Goal: Find specific page/section: Find specific page/section

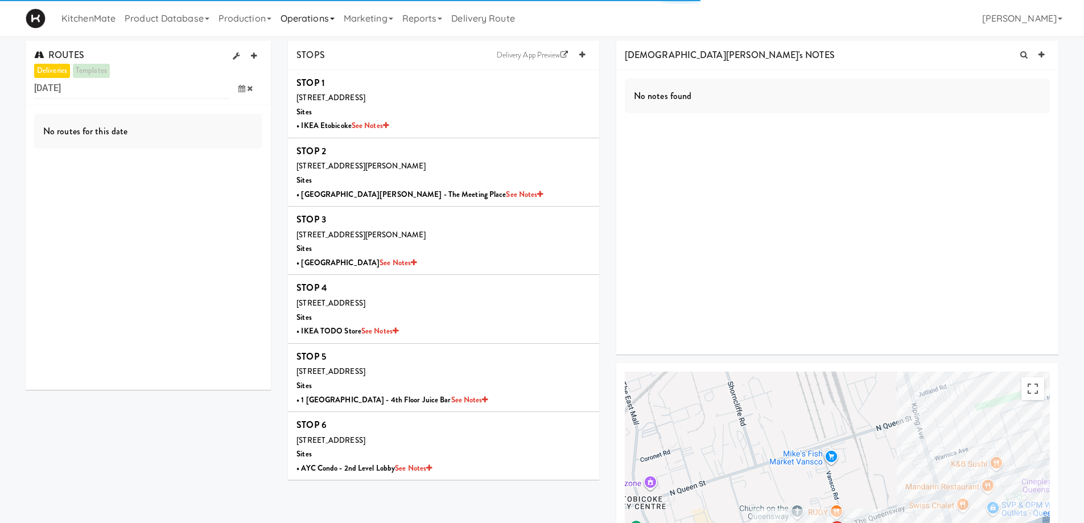
click at [339, 19] on link "Operations" at bounding box center [307, 18] width 63 height 36
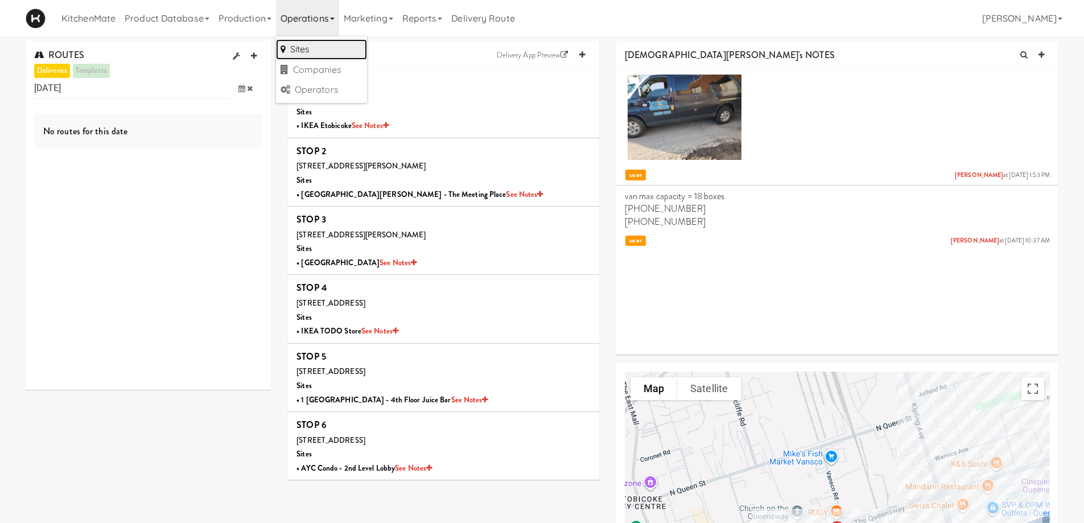
click at [300, 50] on link "Sites" at bounding box center [321, 49] width 91 height 20
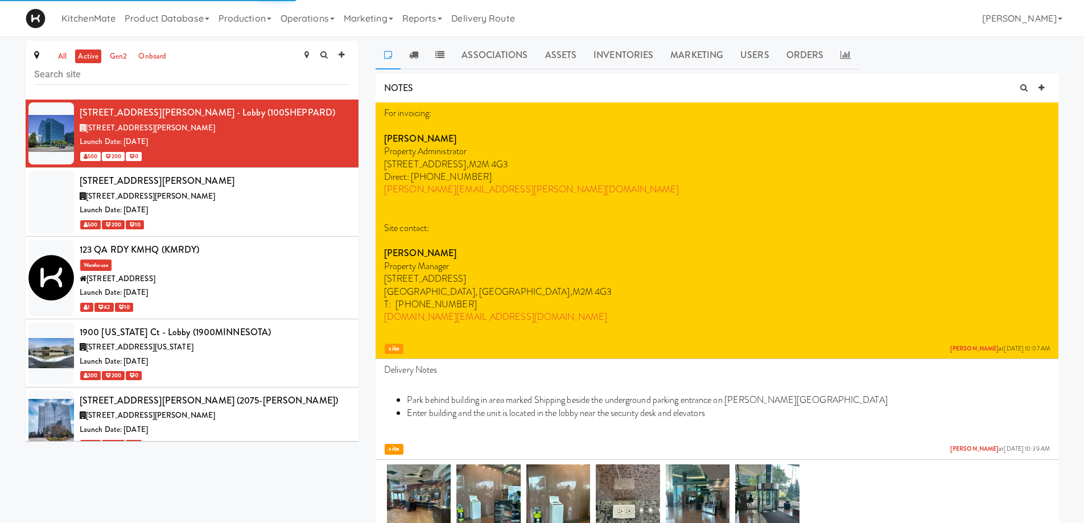
click at [65, 72] on input "text" at bounding box center [192, 74] width 316 height 21
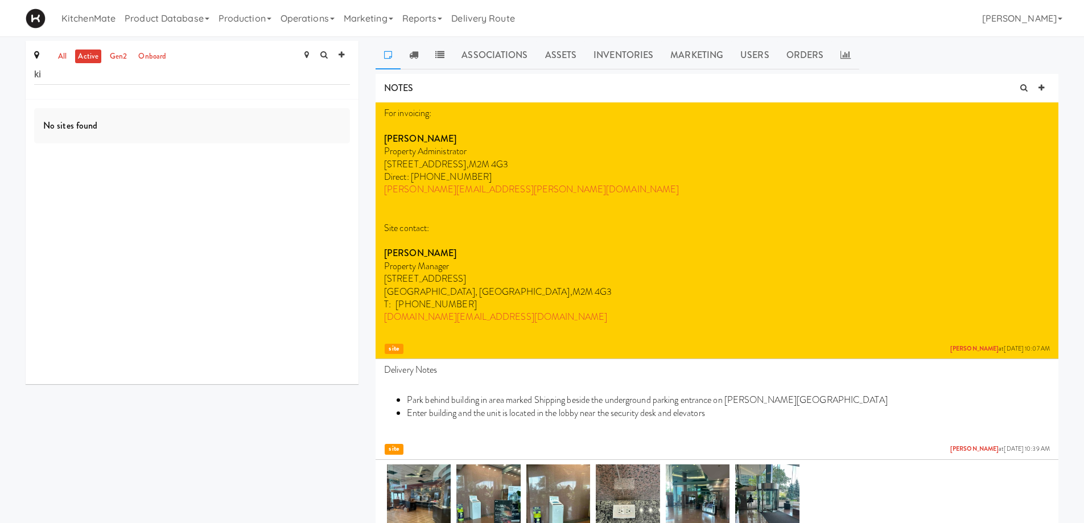
type input "k"
type input "waterloo"
